Goal: Use online tool/utility

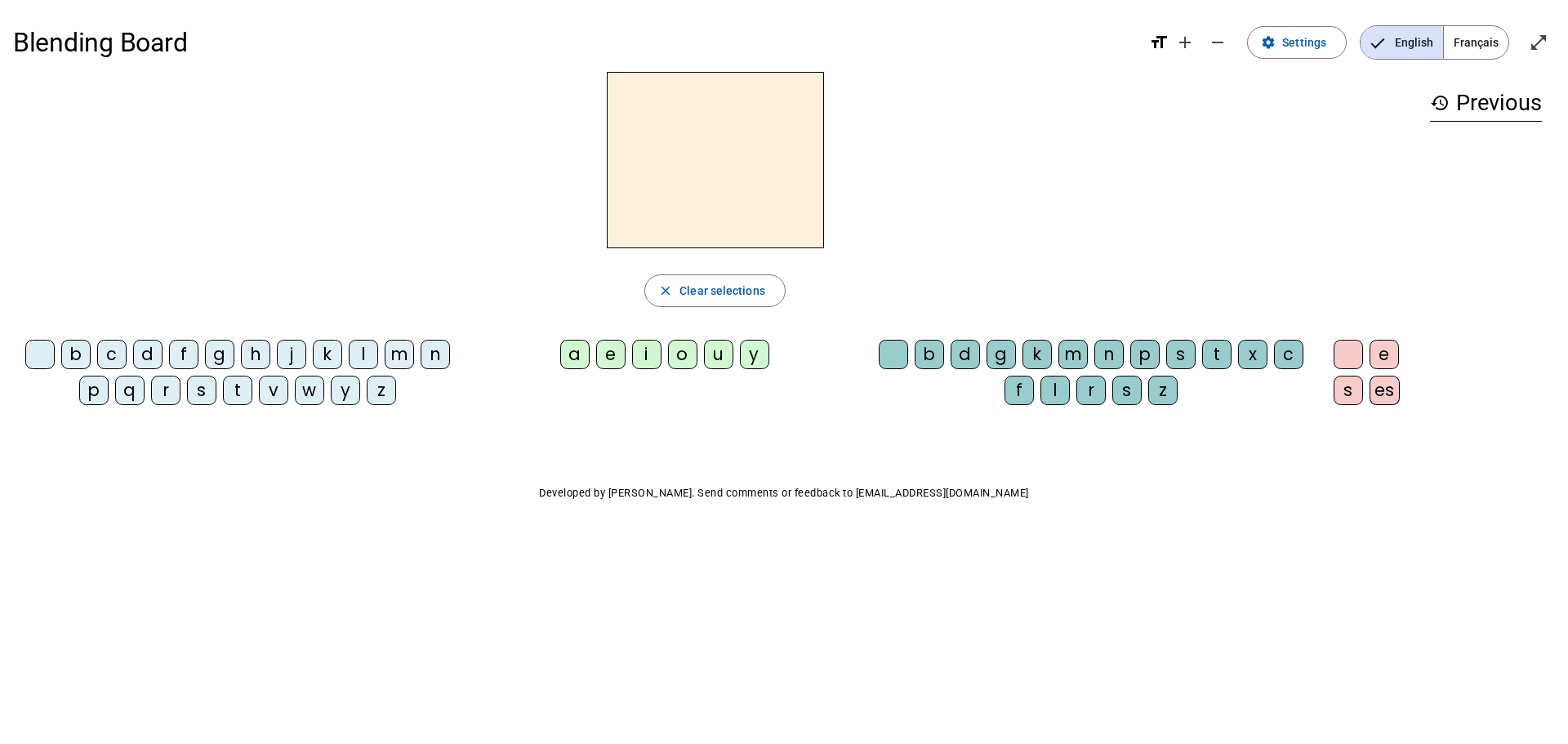
click at [129, 217] on div at bounding box center [714, 161] width 1404 height 177
click at [364, 352] on div "l" at bounding box center [364, 354] width 30 height 30
click at [578, 350] on div "a" at bounding box center [575, 354] width 30 height 30
click at [1071, 348] on div "m" at bounding box center [1073, 354] width 30 height 30
click at [579, 351] on div "a" at bounding box center [575, 354] width 30 height 30
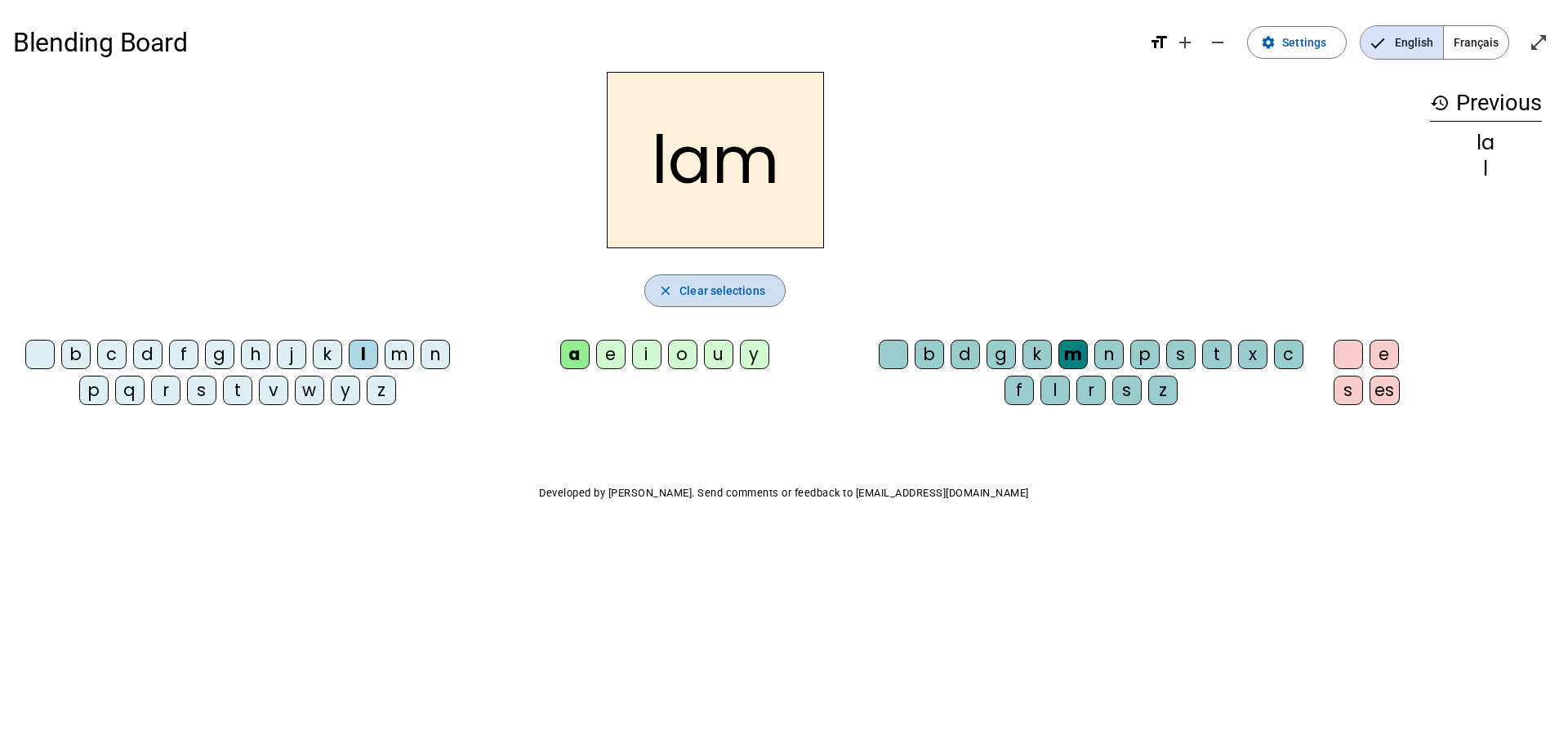
click at [691, 283] on span "Clear selections" at bounding box center [722, 290] width 86 height 20
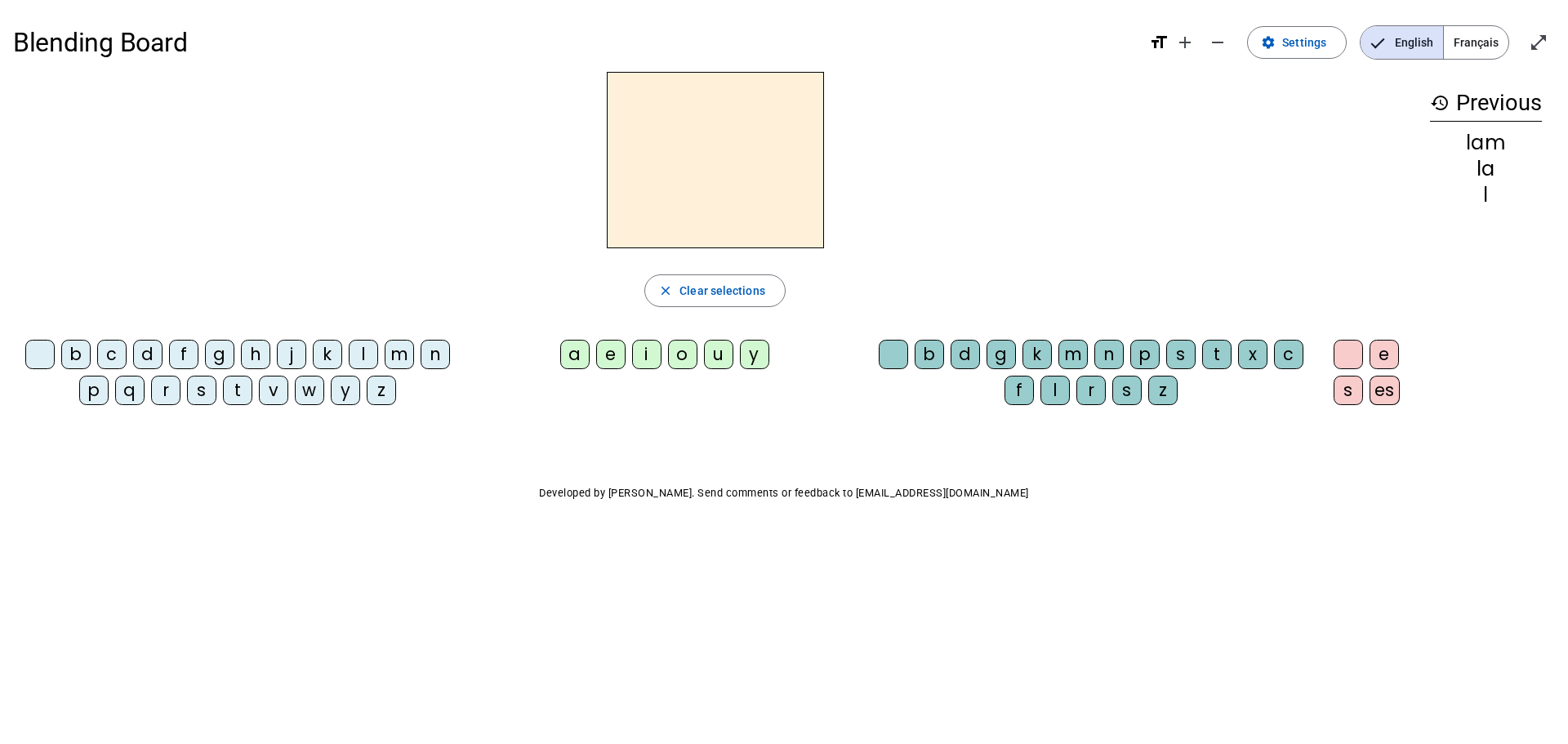
click at [364, 353] on div "l" at bounding box center [364, 354] width 30 height 30
click at [610, 350] on div "e" at bounding box center [611, 354] width 30 height 30
click at [685, 290] on span "Clear selections" at bounding box center [722, 290] width 86 height 20
click at [364, 351] on div "l" at bounding box center [364, 354] width 30 height 30
click at [647, 347] on div "i" at bounding box center [646, 354] width 30 height 30
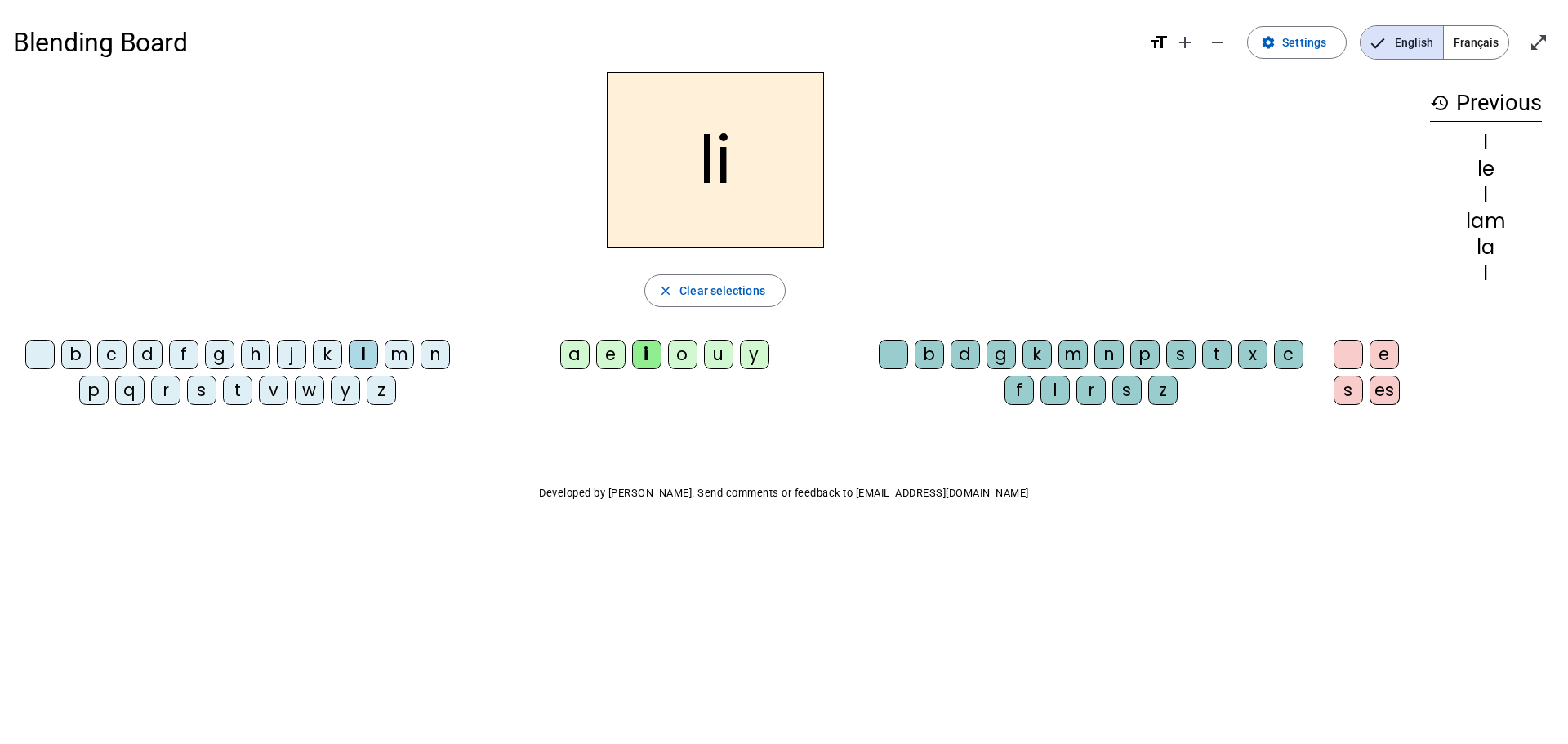
click at [1071, 352] on div "m" at bounding box center [1073, 354] width 30 height 30
click at [615, 352] on div "e" at bounding box center [611, 354] width 30 height 30
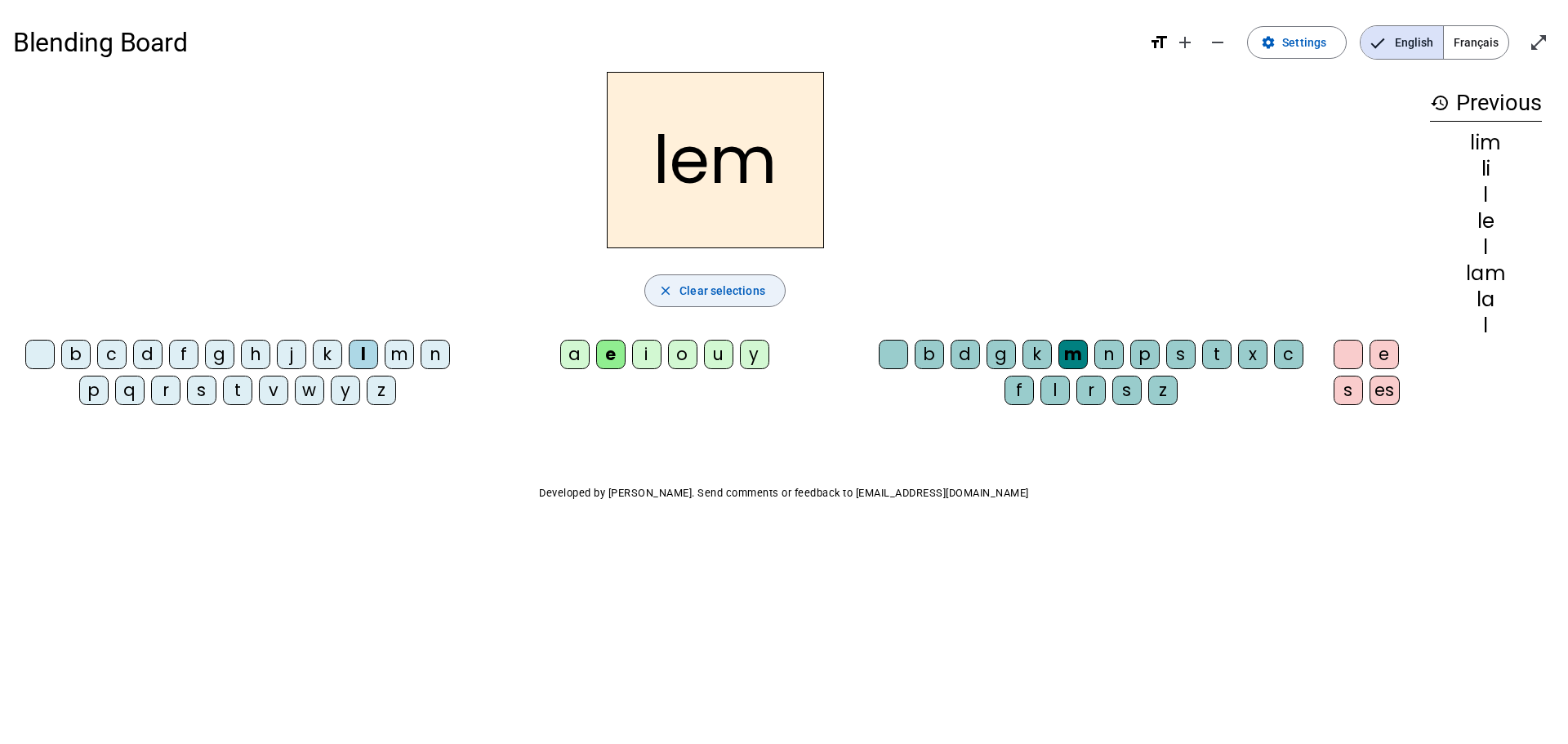
click at [702, 285] on span "Clear selections" at bounding box center [722, 290] width 86 height 20
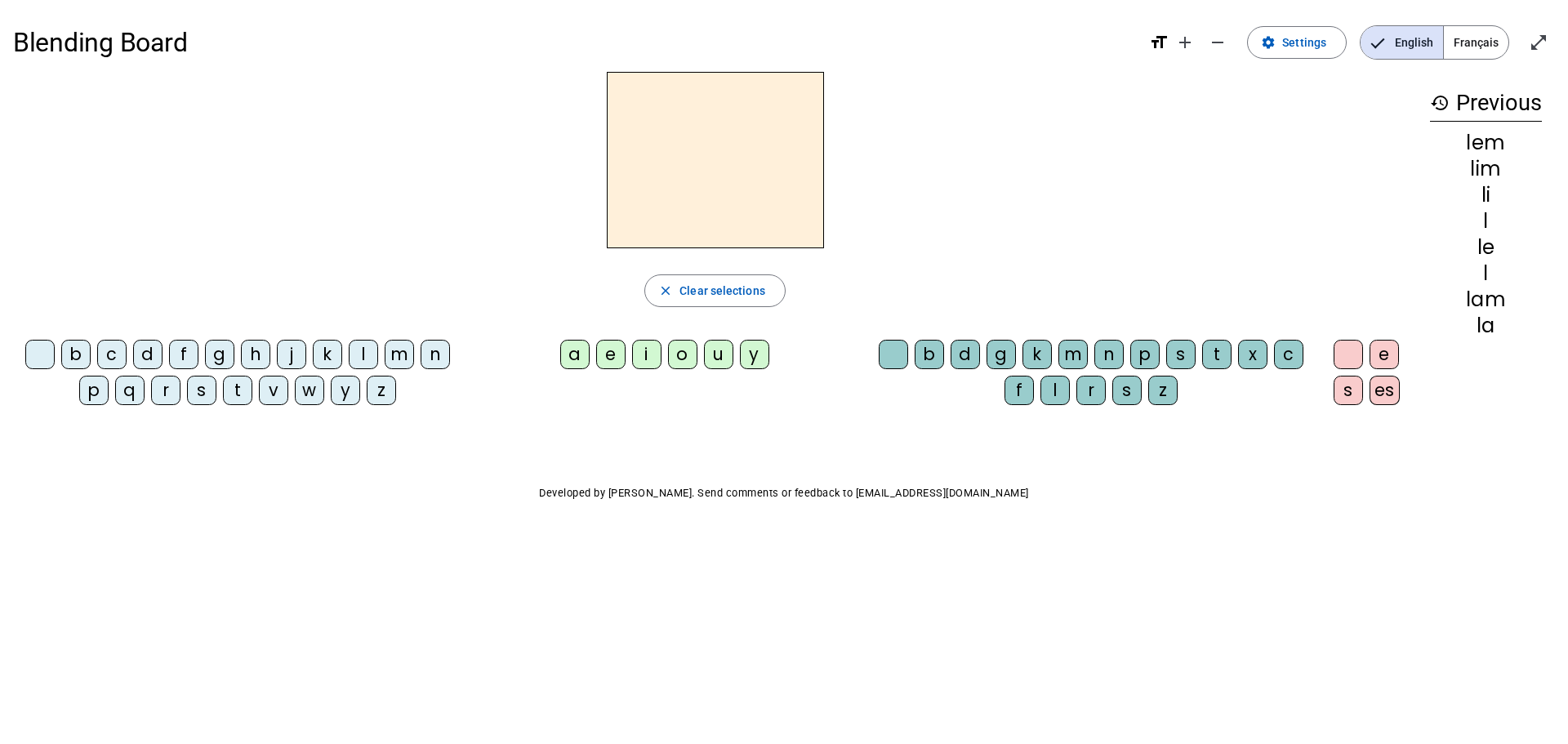
click at [364, 352] on div "l" at bounding box center [364, 354] width 30 height 30
click at [574, 351] on div "a" at bounding box center [575, 354] width 30 height 30
click at [1069, 349] on div "m" at bounding box center [1073, 354] width 30 height 30
